Goal: Check status: Check status

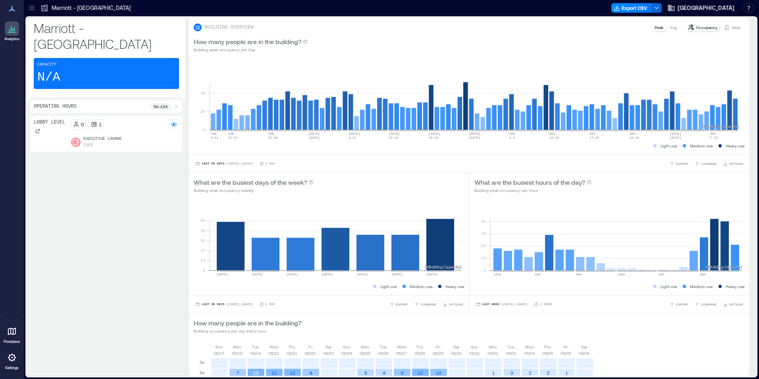
click at [181, 247] on div "Lobby Level 0 1 Executive Lounge Cafe" at bounding box center [107, 244] width 152 height 256
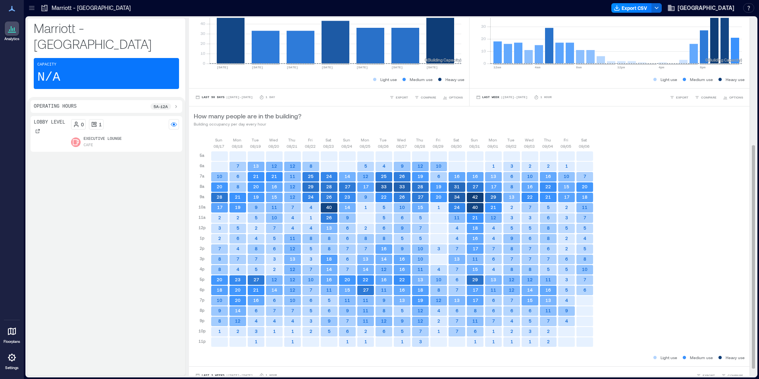
scroll to position [215, 0]
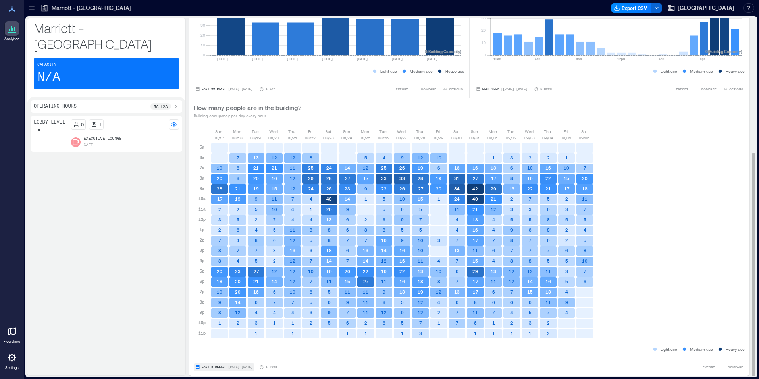
click at [212, 367] on span "Last 3 Weeks" at bounding box center [213, 367] width 23 height 0
click at [212, 354] on span "Custom" at bounding box center [209, 352] width 17 height 6
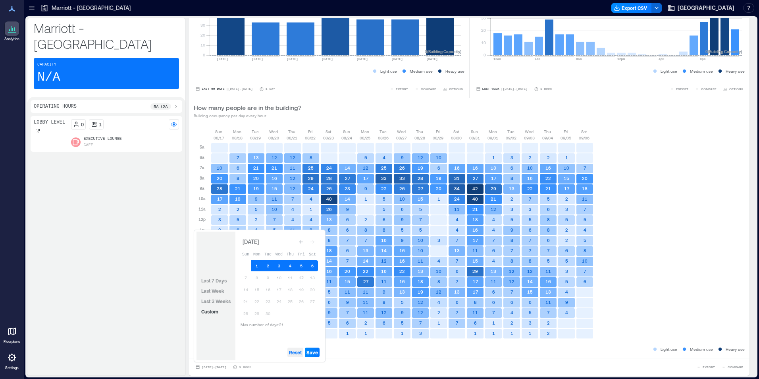
click at [295, 349] on span "Reset" at bounding box center [295, 352] width 13 height 6
click at [299, 279] on button "12" at bounding box center [301, 277] width 11 height 11
click at [292, 279] on button "11" at bounding box center [290, 277] width 11 height 11
click at [279, 278] on button "10" at bounding box center [279, 277] width 11 height 11
click at [316, 354] on span "Save" at bounding box center [312, 352] width 12 height 6
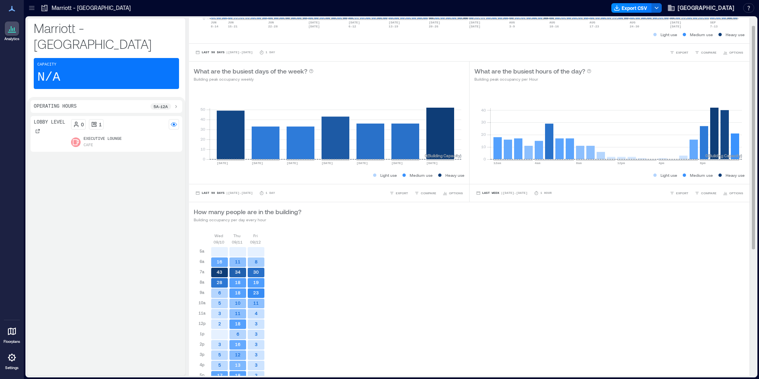
scroll to position [0, 0]
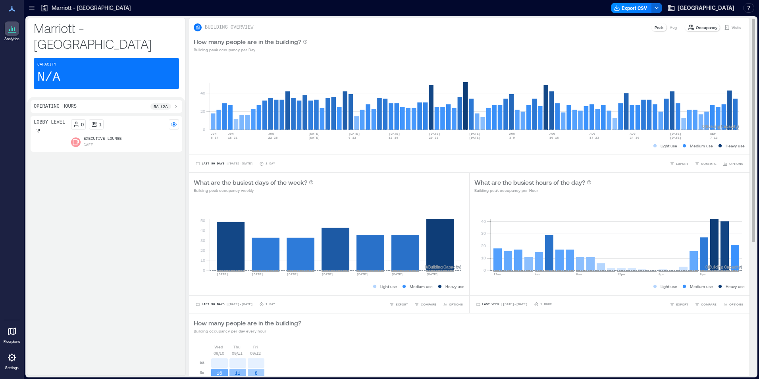
click at [732, 26] on p "Visits" at bounding box center [736, 27] width 9 height 6
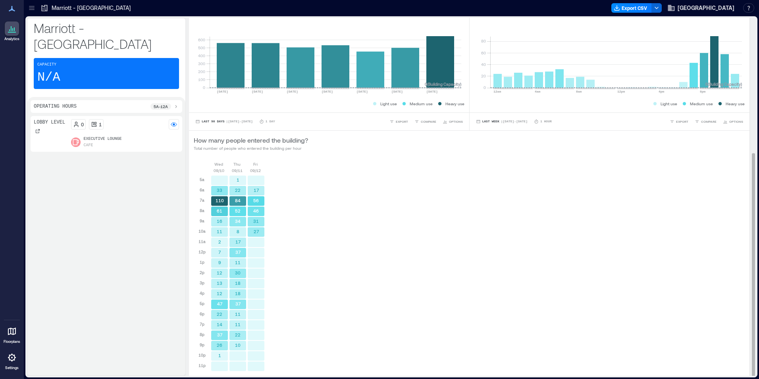
scroll to position [215, 0]
